Goal: Information Seeking & Learning: Learn about a topic

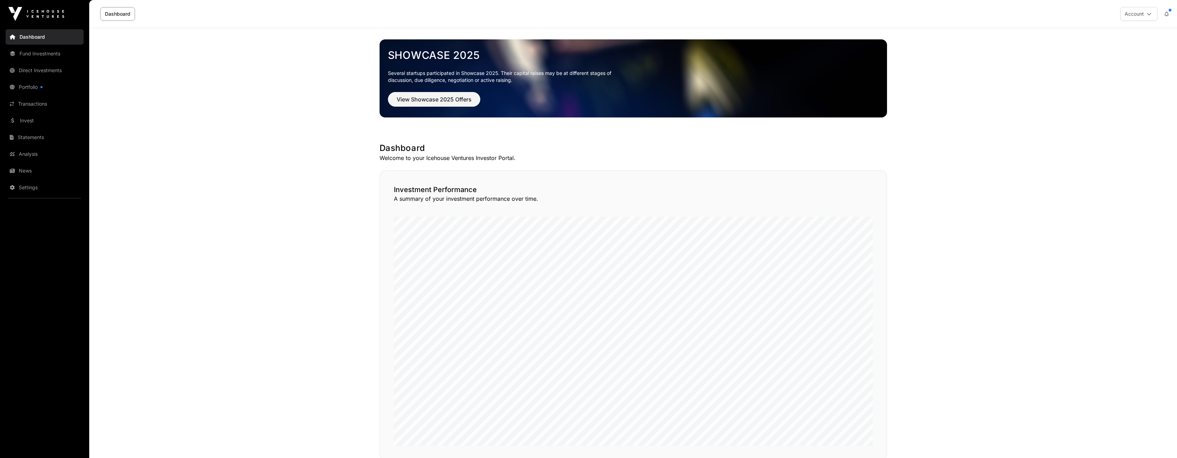
scroll to position [402, 0]
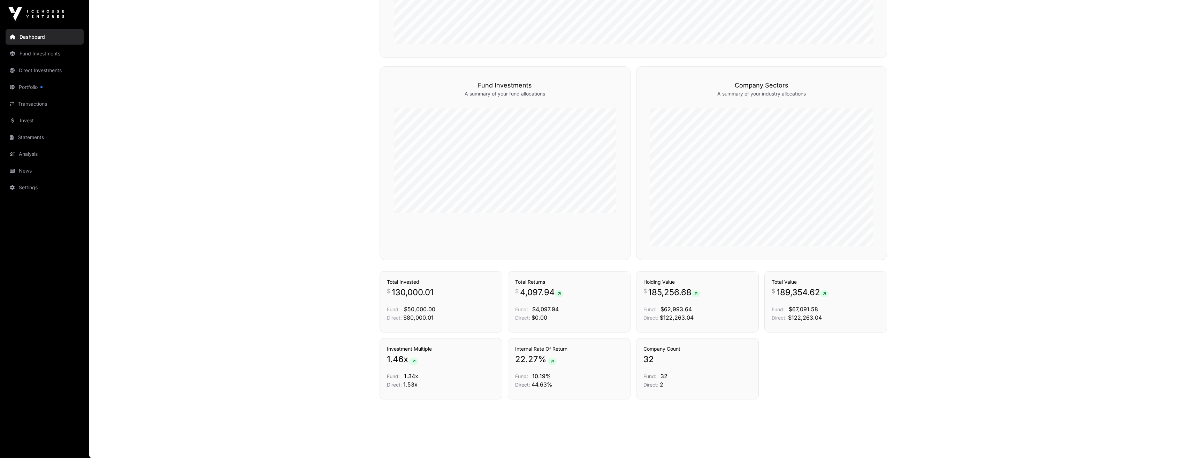
drag, startPoint x: 31, startPoint y: 57, endPoint x: 103, endPoint y: 85, distance: 76.9
click at [31, 57] on link "Fund Investments" at bounding box center [45, 53] width 78 height 15
click at [30, 50] on link "Fund Investments" at bounding box center [45, 53] width 78 height 15
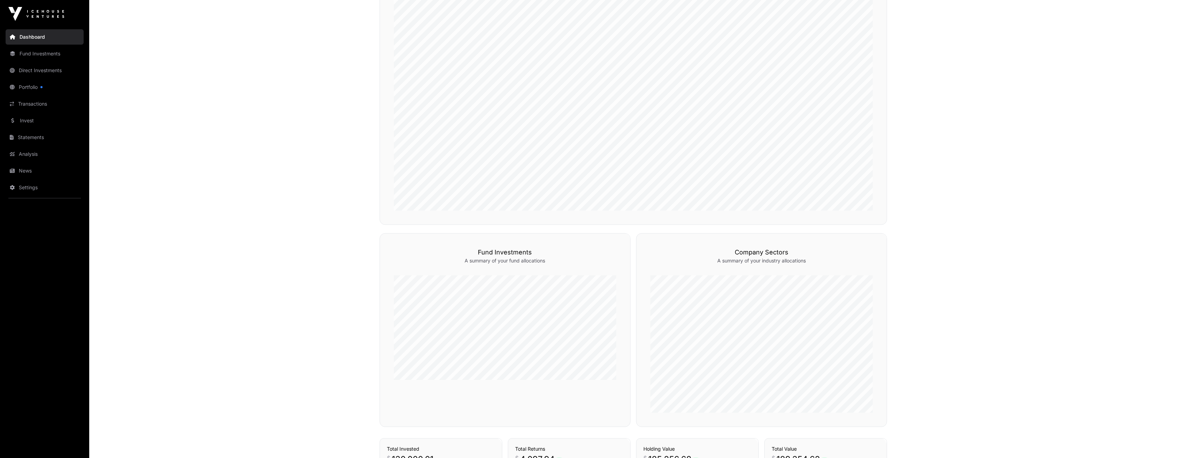
scroll to position [228, 0]
click at [41, 68] on link "Direct Investments" at bounding box center [45, 70] width 78 height 15
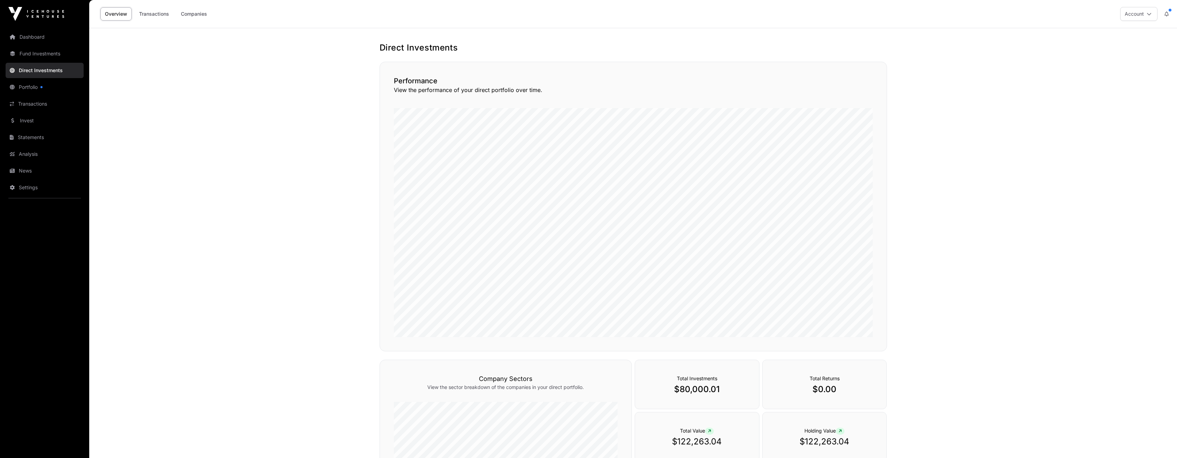
click at [45, 57] on link "Fund Investments" at bounding box center [45, 53] width 78 height 15
click at [27, 90] on link "Portfolio" at bounding box center [45, 86] width 78 height 15
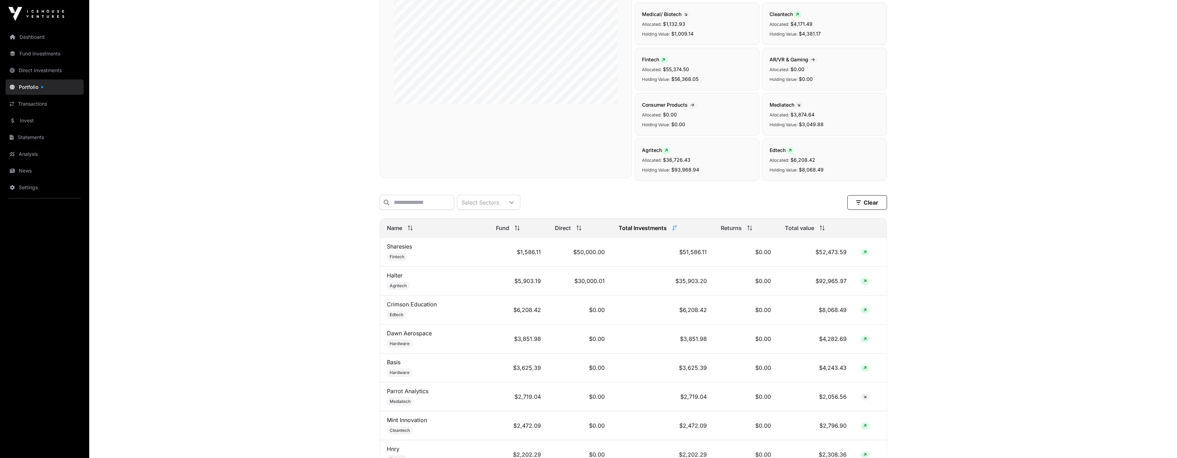
scroll to position [384, 0]
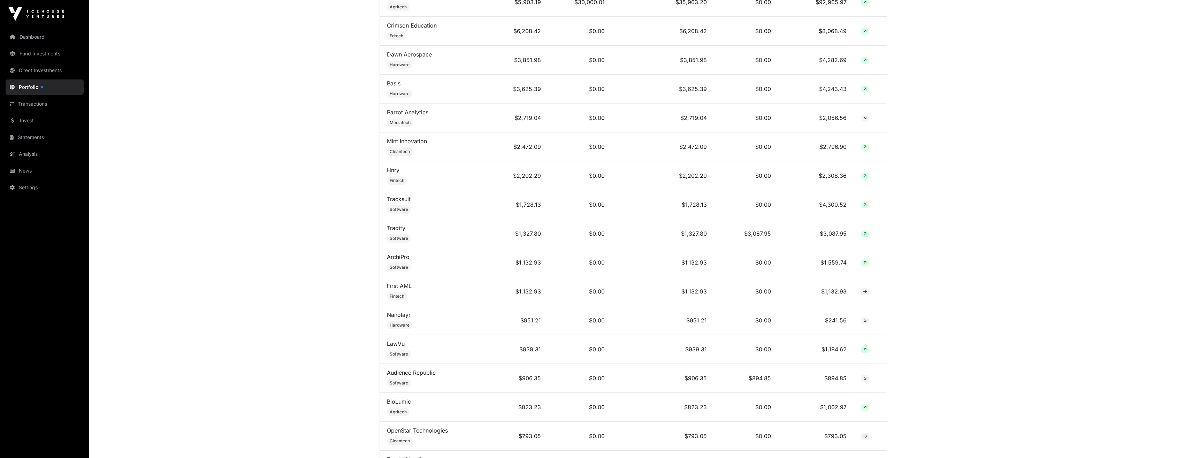
click at [397, 318] on link "Nanolayr" at bounding box center [399, 314] width 24 height 7
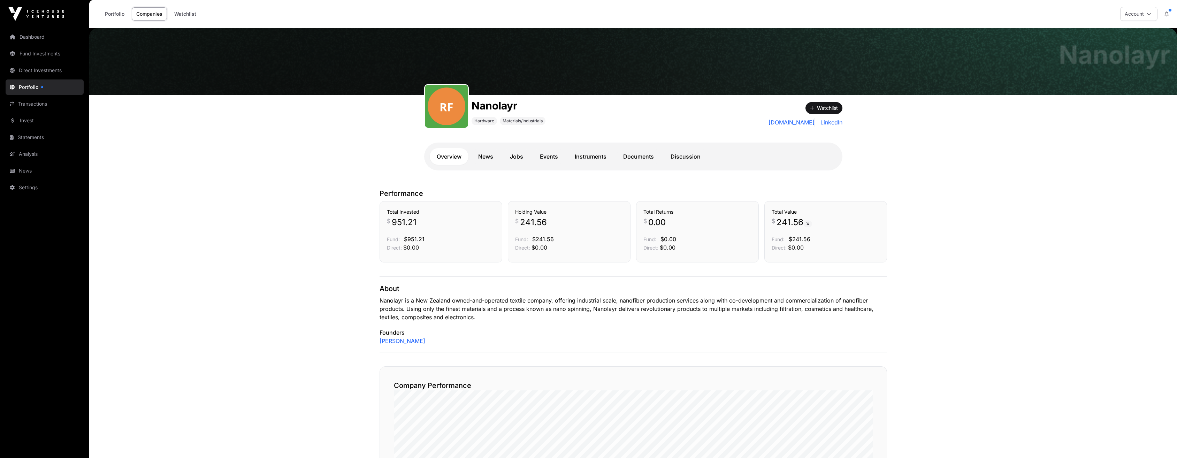
click at [493, 161] on link "News" at bounding box center [485, 156] width 29 height 17
